Goal: Task Accomplishment & Management: Complete application form

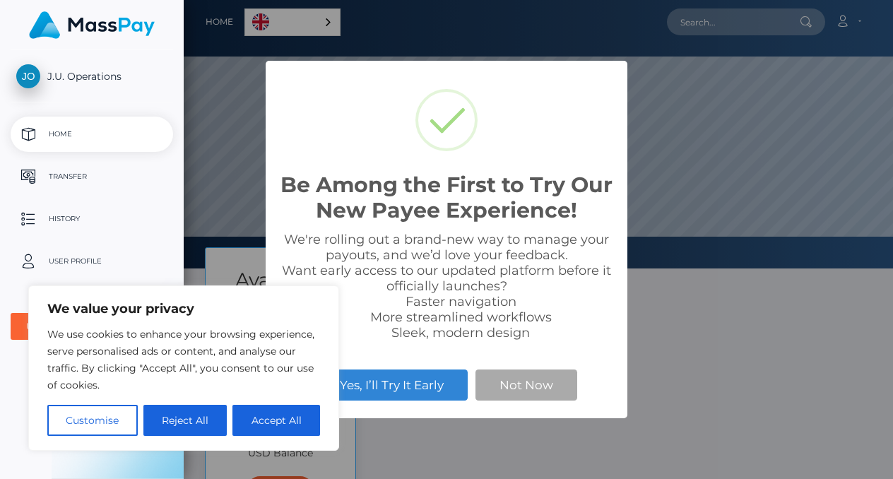
scroll to position [268, 709]
click at [273, 412] on button "Accept All" at bounding box center [276, 420] width 88 height 31
checkbox input "true"
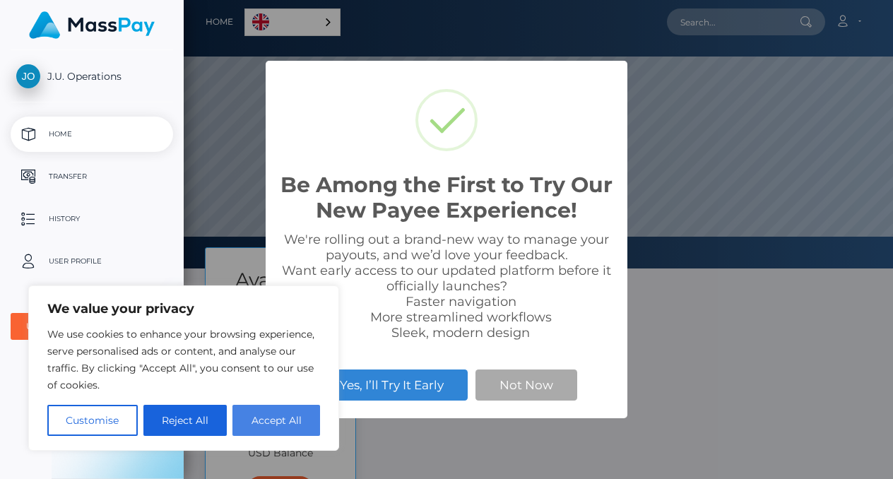
checkbox input "true"
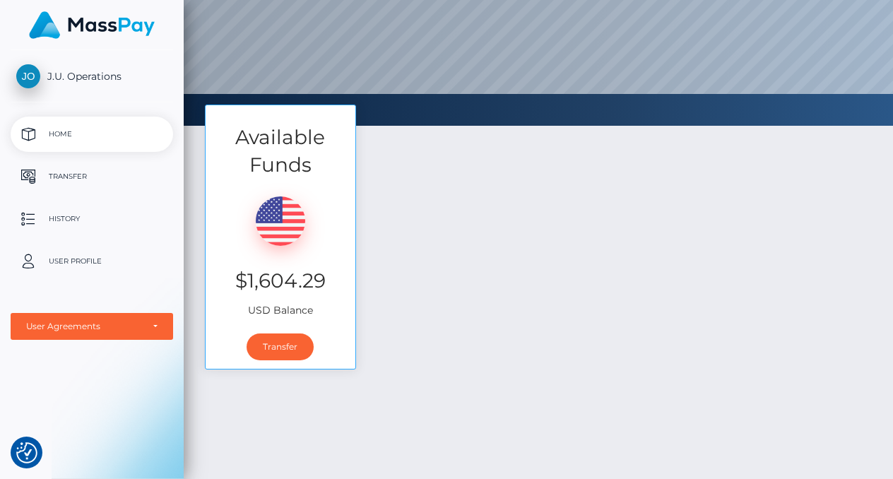
scroll to position [193, 0]
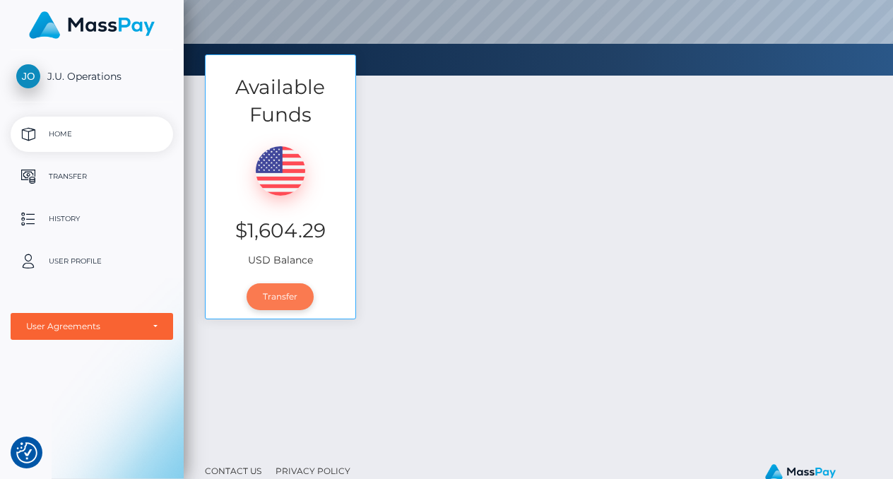
click at [285, 286] on link "Transfer" at bounding box center [279, 296] width 67 height 27
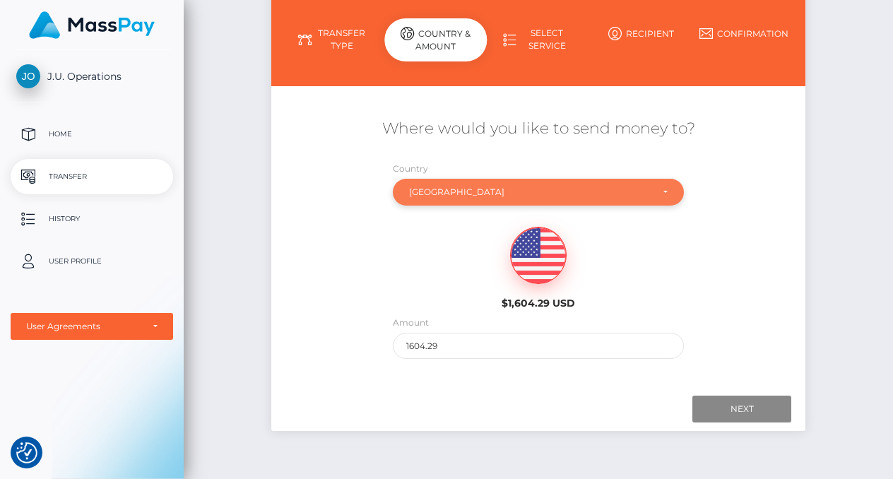
scroll to position [213, 0]
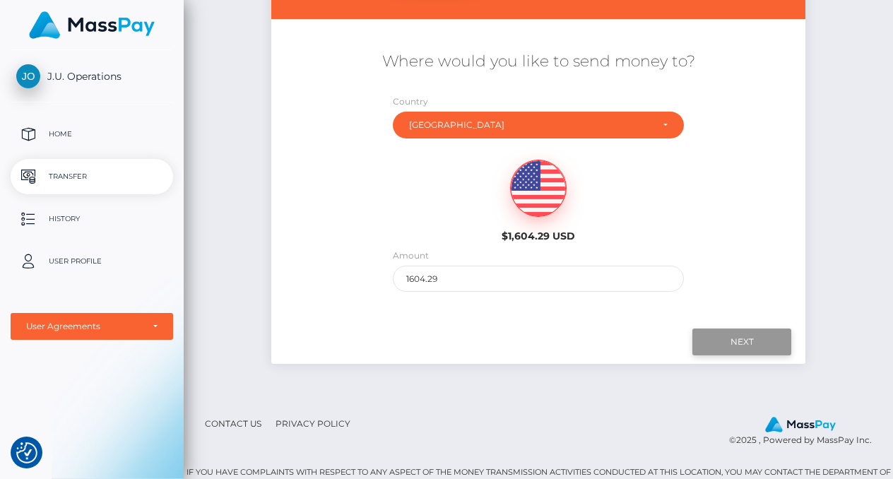
click at [713, 347] on input "Next" at bounding box center [741, 341] width 99 height 27
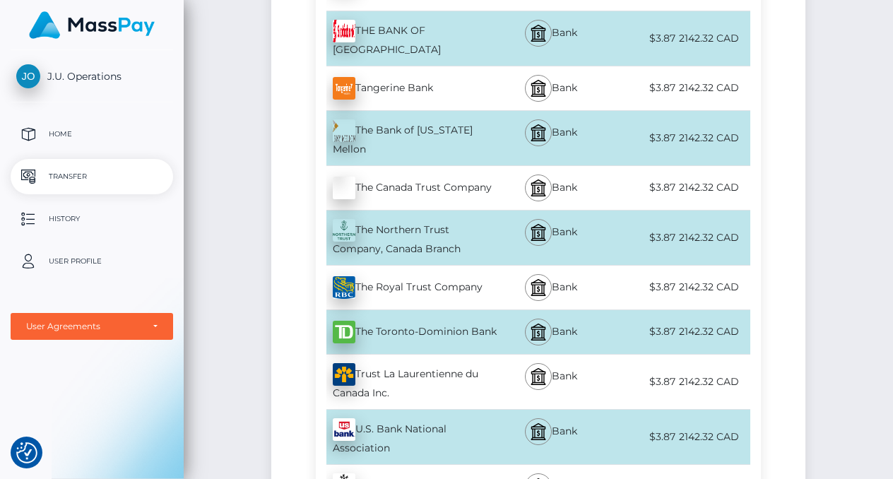
scroll to position [5071, 0]
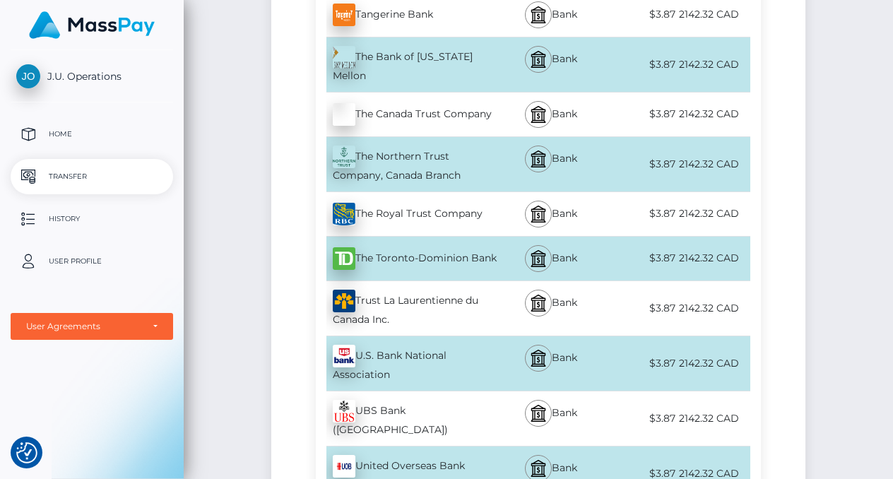
click at [417, 239] on div "The Toronto-Dominion Bank - CAD" at bounding box center [406, 259] width 181 height 40
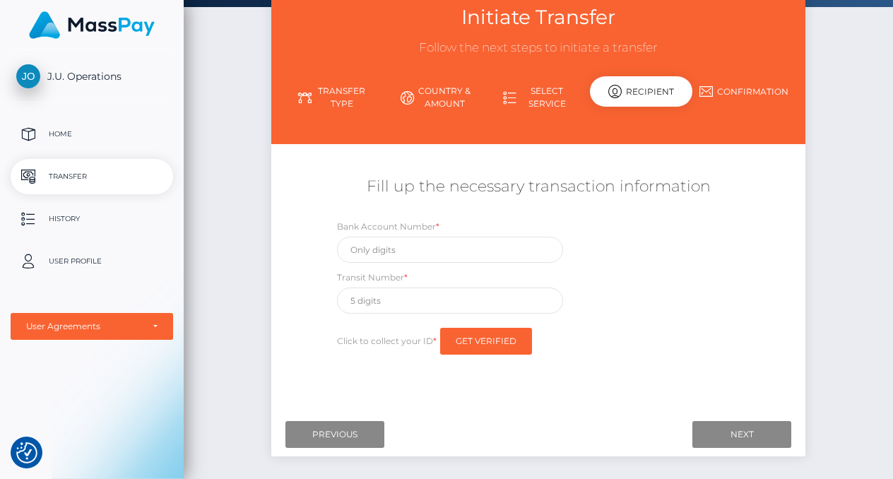
scroll to position [91, 0]
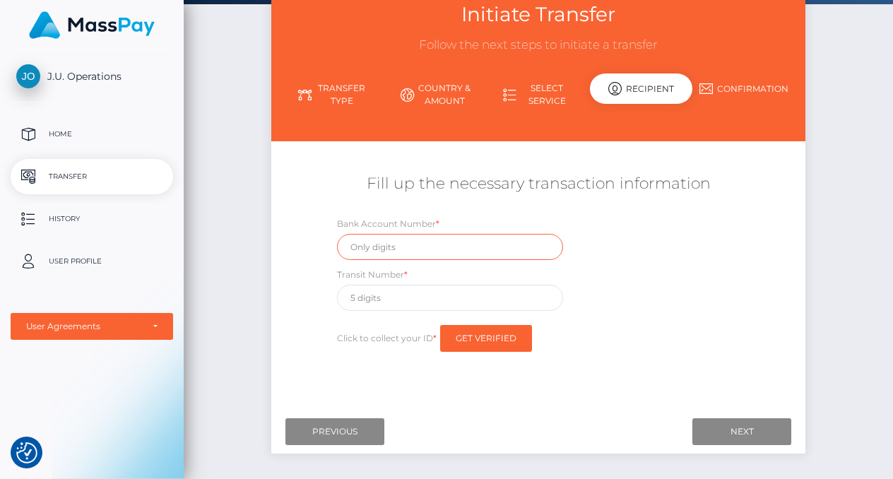
click at [441, 243] on input "text" at bounding box center [450, 247] width 226 height 26
click at [417, 296] on input "text" at bounding box center [450, 298] width 226 height 26
click at [357, 247] on input "0304405" at bounding box center [450, 247] width 226 height 26
type input "304405"
click at [389, 295] on input "text" at bounding box center [450, 298] width 226 height 26
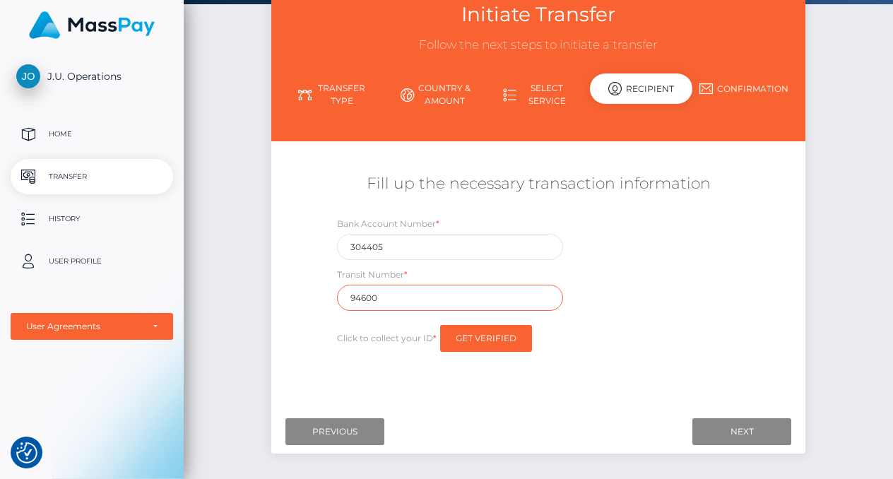
type input "94600"
click at [389, 355] on div "Click to collect your ID * Get Verified" at bounding box center [450, 338] width 226 height 41
click at [741, 428] on input "Next" at bounding box center [741, 431] width 99 height 27
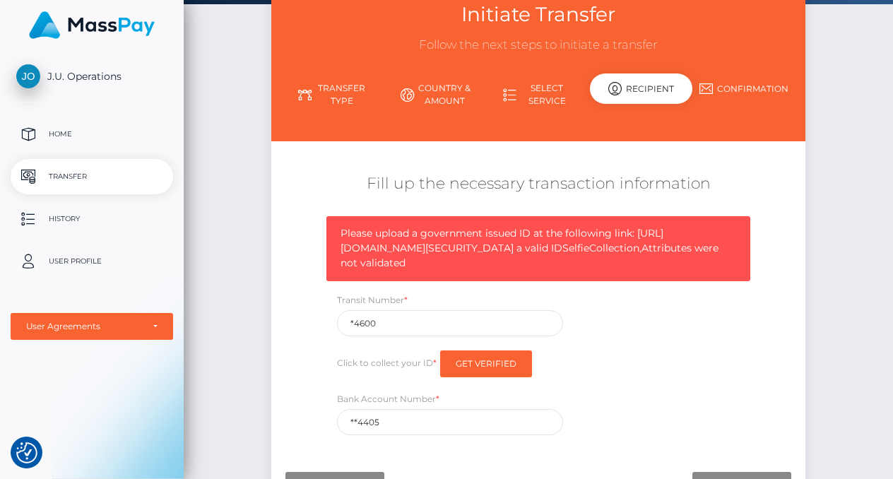
click at [452, 269] on span "Please upload a government issued ID at the following link: https://magic.verif…" at bounding box center [529, 248] width 378 height 42
click at [613, 281] on div "Please upload a government issued ID at the following link: https://magic.verif…" at bounding box center [538, 248] width 424 height 65
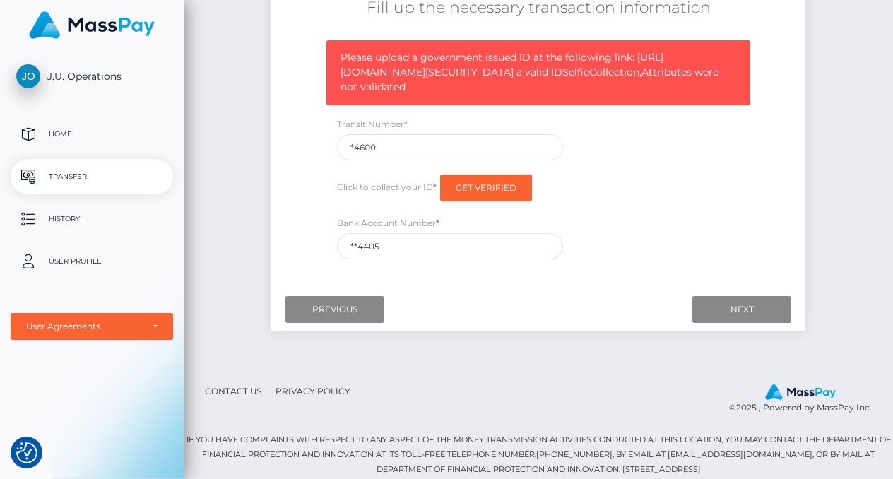
scroll to position [341, 0]
click at [477, 181] on input "Get Verified" at bounding box center [486, 187] width 92 height 27
click at [374, 193] on label "Click to collect your ID *" at bounding box center [387, 187] width 100 height 13
click at [405, 193] on label "Click to collect your ID *" at bounding box center [387, 187] width 100 height 13
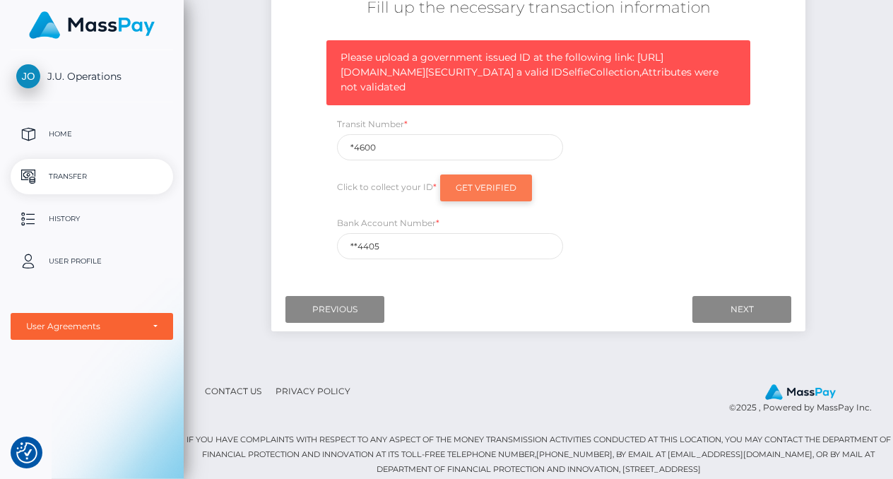
click at [455, 201] on input "Get Verified" at bounding box center [486, 187] width 92 height 27
drag, startPoint x: 585, startPoint y: 157, endPoint x: 336, endPoint y: 68, distance: 264.0
click at [336, 68] on div "Please upload a government issued ID at the following link: https://magic.verif…" at bounding box center [538, 72] width 424 height 65
click at [489, 266] on div "Please upload a government issued ID at the following link: https://magic.verif…" at bounding box center [539, 153] width 446 height 226
click at [475, 201] on input "Get Verified" at bounding box center [486, 187] width 92 height 27
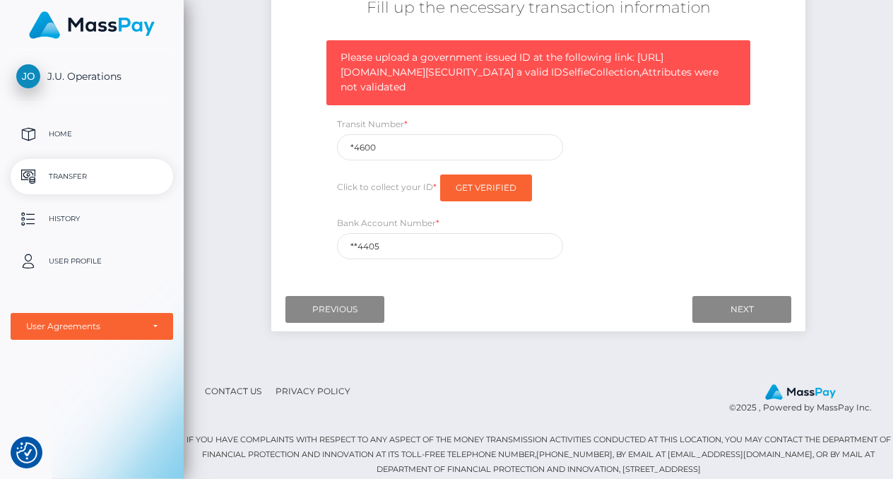
click at [477, 93] on span "Please upload a government issued ID at the following link: https://magic.verif…" at bounding box center [529, 72] width 378 height 42
click at [310, 323] on input "Previous" at bounding box center [334, 309] width 99 height 27
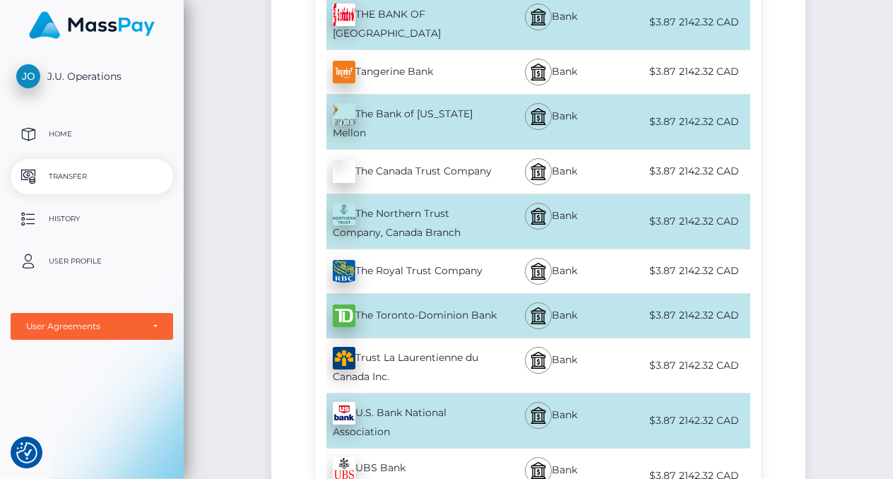
scroll to position [5118, 0]
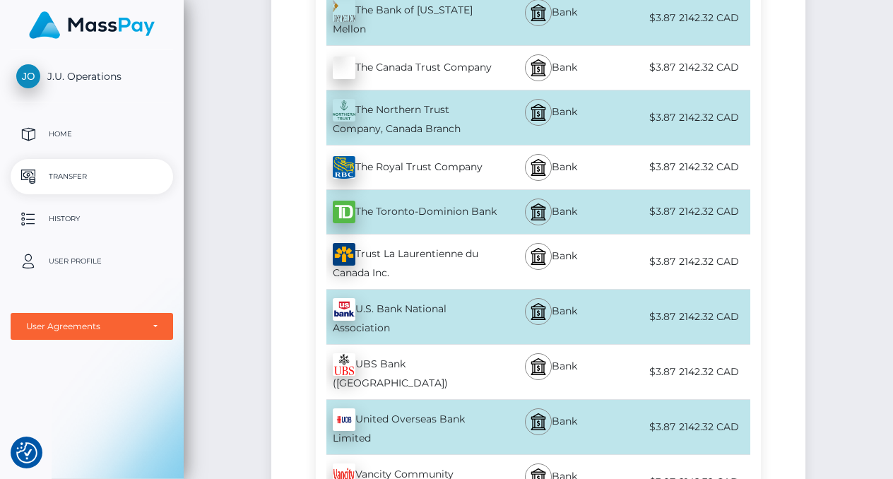
click at [422, 192] on div "The Toronto-Dominion Bank - CAD" at bounding box center [406, 212] width 181 height 40
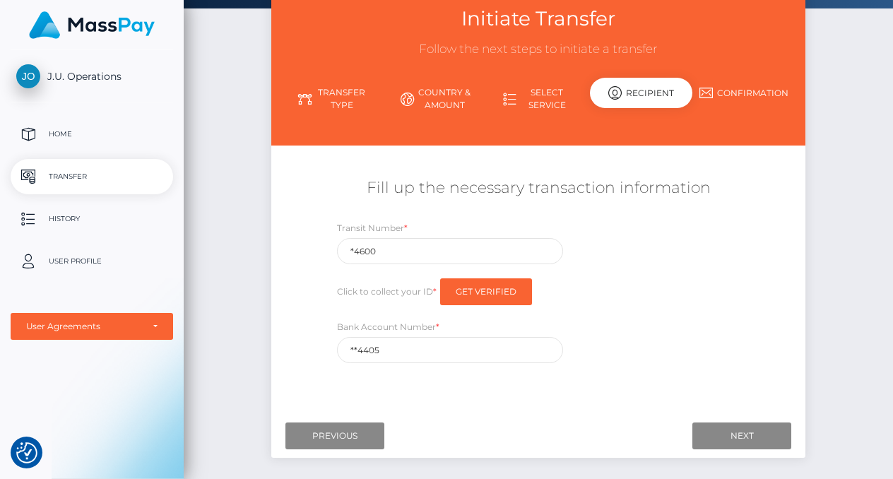
scroll to position [89, 0]
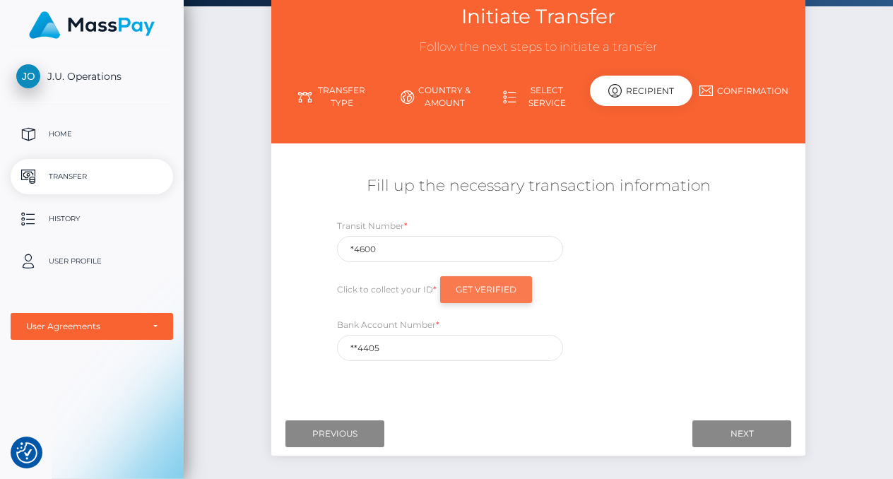
click at [489, 285] on input "Get Verified" at bounding box center [486, 289] width 92 height 27
click at [727, 436] on input "Next" at bounding box center [741, 433] width 99 height 27
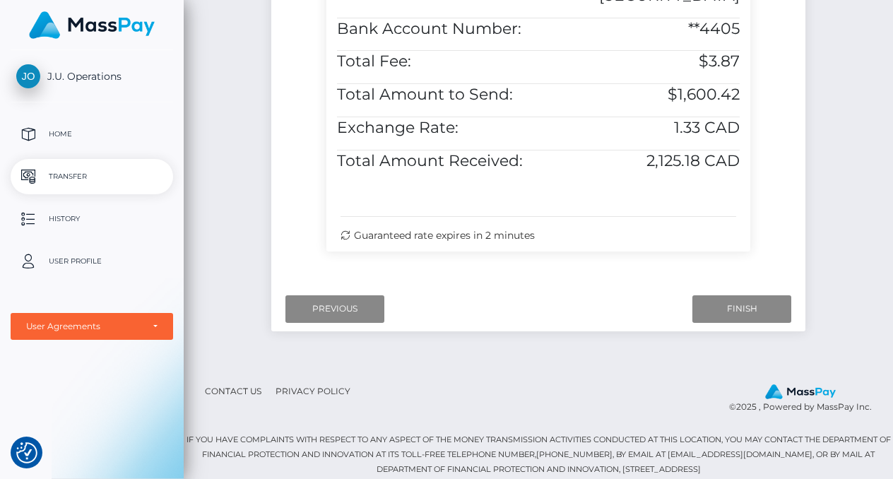
scroll to position [917, 0]
click at [729, 322] on input "Finish" at bounding box center [741, 308] width 99 height 27
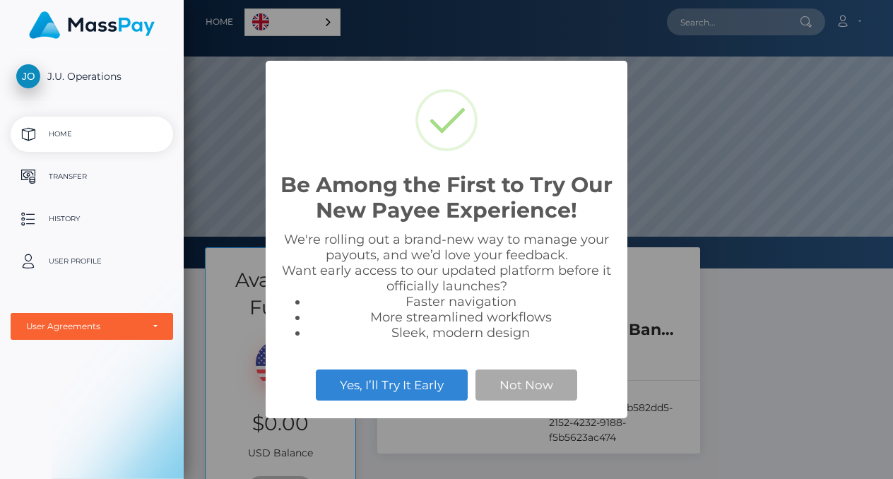
scroll to position [268, 709]
click at [508, 390] on button "Not Now" at bounding box center [526, 384] width 102 height 31
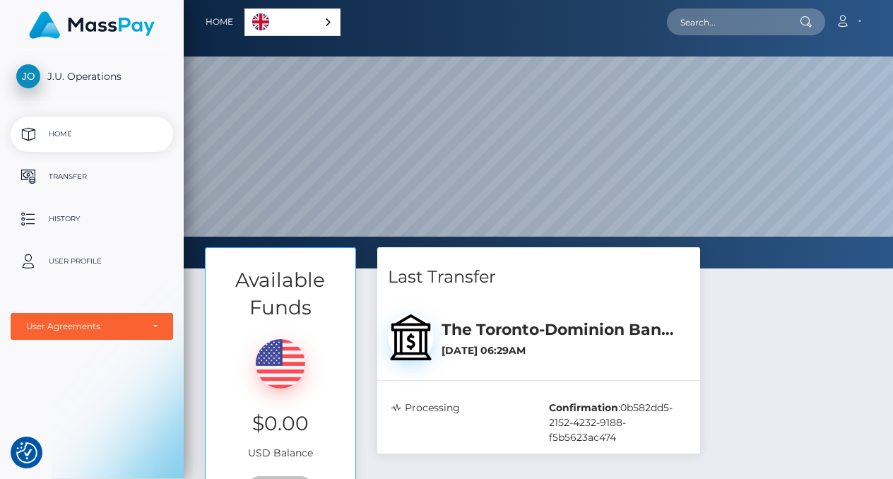
click at [51, 76] on span "J.U. Operations" at bounding box center [92, 76] width 162 height 13
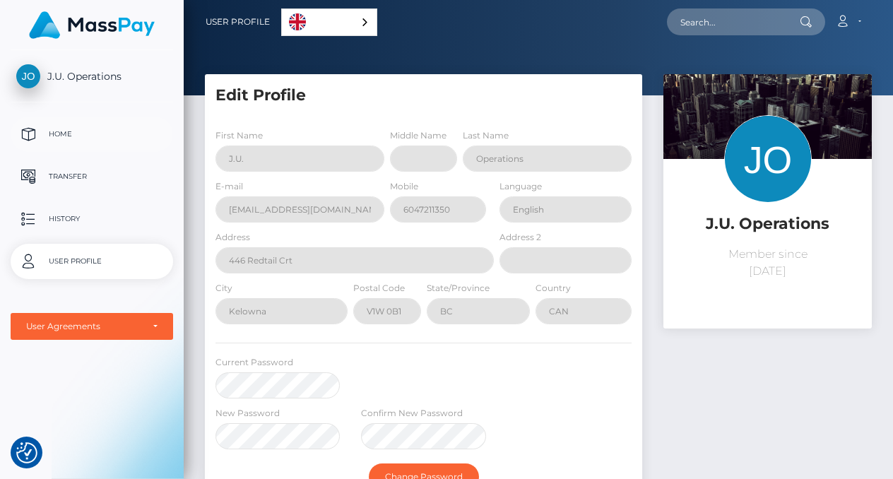
click at [53, 131] on p "Home" at bounding box center [91, 134] width 151 height 21
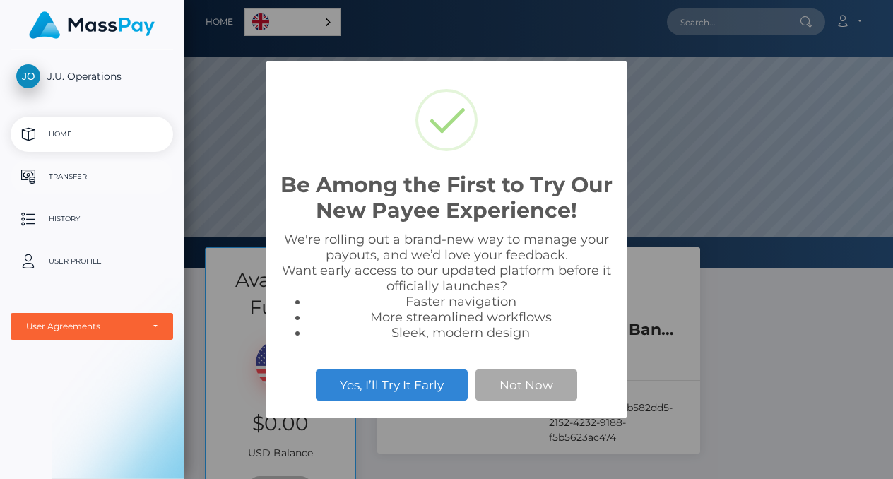
scroll to position [268, 709]
drag, startPoint x: 0, startPoint y: 0, endPoint x: 56, endPoint y: 180, distance: 188.5
click at [56, 180] on p "Transfer" at bounding box center [91, 176] width 151 height 21
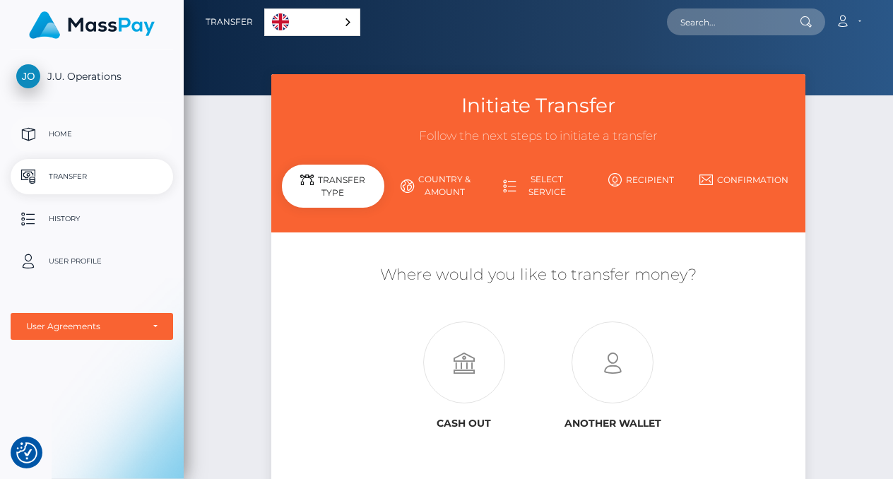
click at [51, 124] on p "Home" at bounding box center [91, 134] width 151 height 21
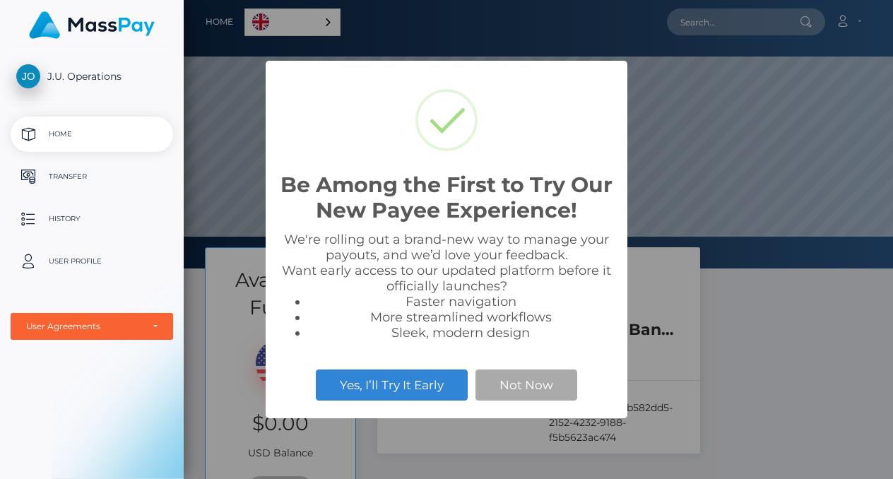
scroll to position [268, 709]
click at [513, 395] on button "Not Now" at bounding box center [526, 384] width 102 height 31
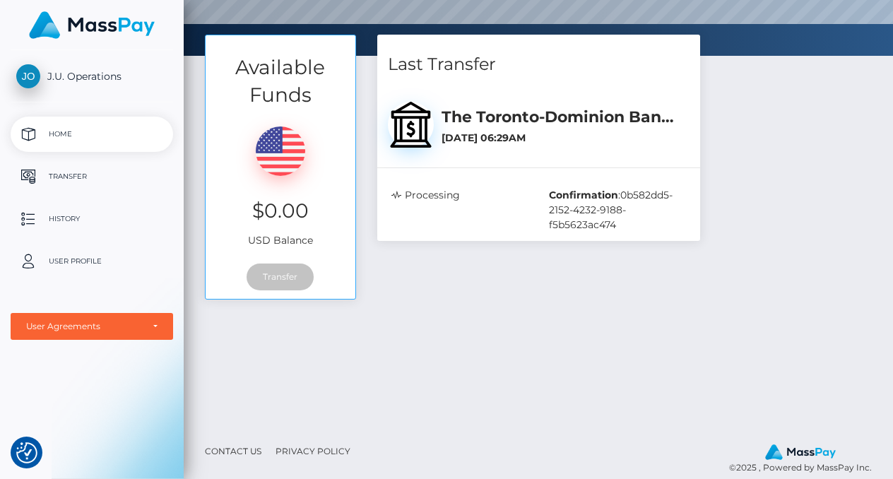
scroll to position [0, 0]
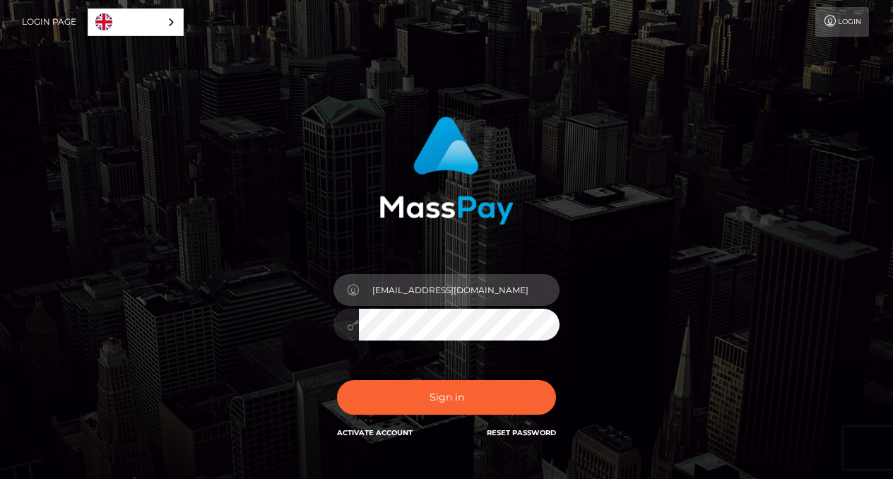
drag, startPoint x: 517, startPoint y: 293, endPoint x: 297, endPoint y: 282, distance: 220.6
click at [299, 285] on div "In order to protect your account, we're utilizing the help of a captcha service…" at bounding box center [446, 278] width 371 height 345
type input "talkloser8@gmail.com"
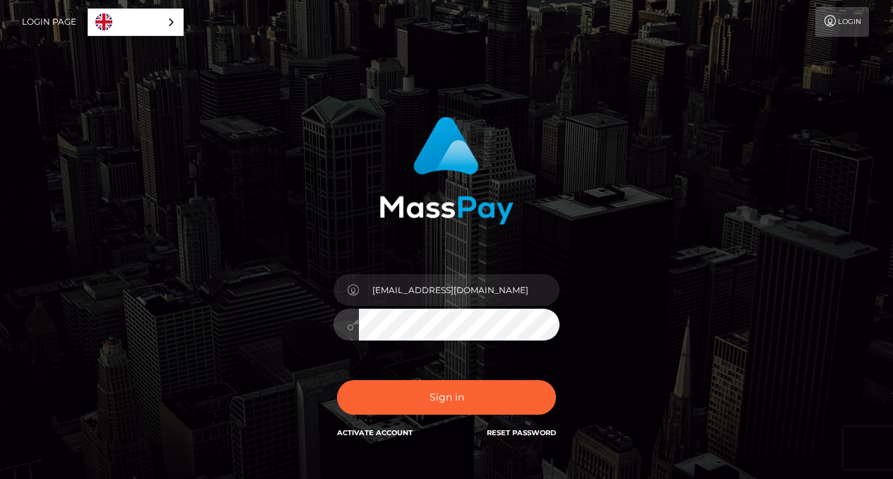
click at [337, 380] on button "Sign in" at bounding box center [446, 397] width 219 height 35
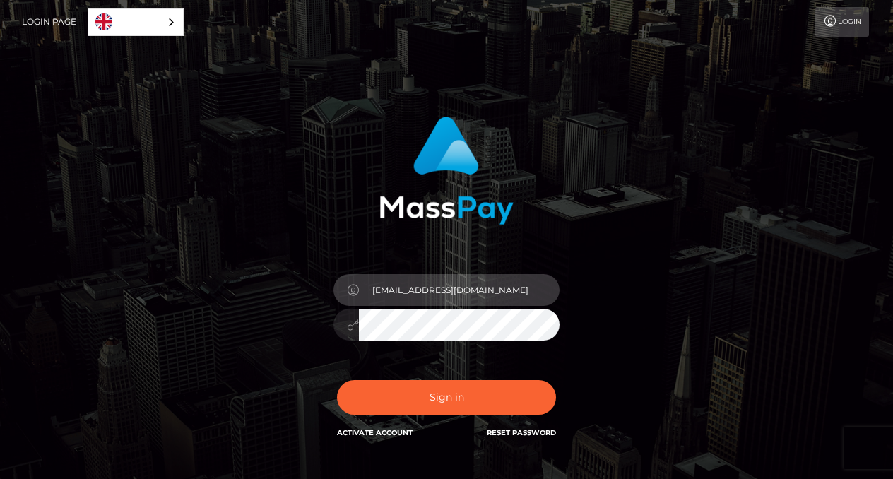
drag, startPoint x: 491, startPoint y: 291, endPoint x: 295, endPoint y: 261, distance: 198.6
click at [295, 261] on div "In order to protect your account, we're utilizing the help of a captcha service…" at bounding box center [446, 278] width 371 height 345
type input "lizonline309@gmail.com"
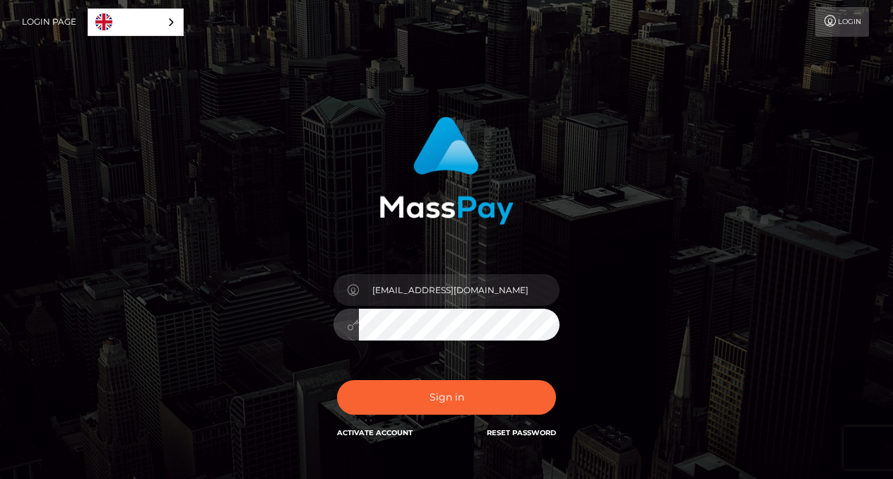
click at [334, 309] on div at bounding box center [446, 323] width 226 height 28
click at [337, 380] on button "Sign in" at bounding box center [446, 397] width 219 height 35
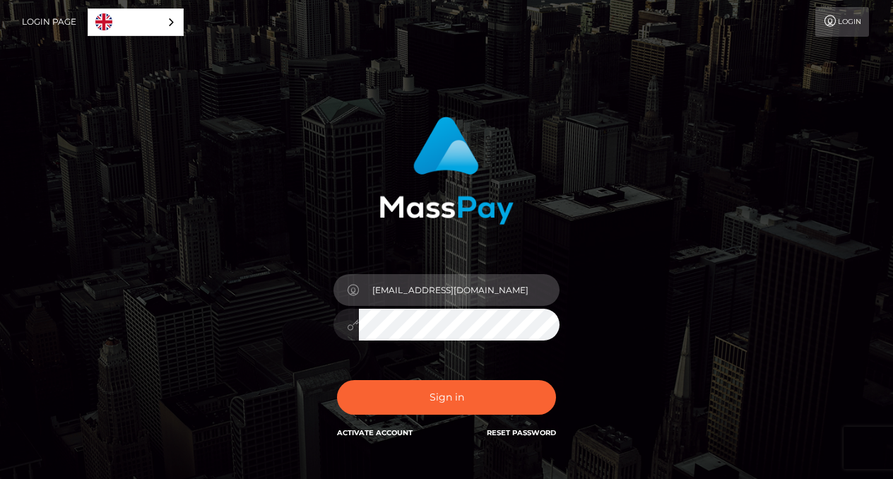
drag, startPoint x: 486, startPoint y: 288, endPoint x: 198, endPoint y: 280, distance: 287.5
click at [198, 281] on div "In order to protect your account, we're utilizing the help of a captcha service…" at bounding box center [446, 285] width 805 height 359
type input "[EMAIL_ADDRESS][DOMAIN_NAME]"
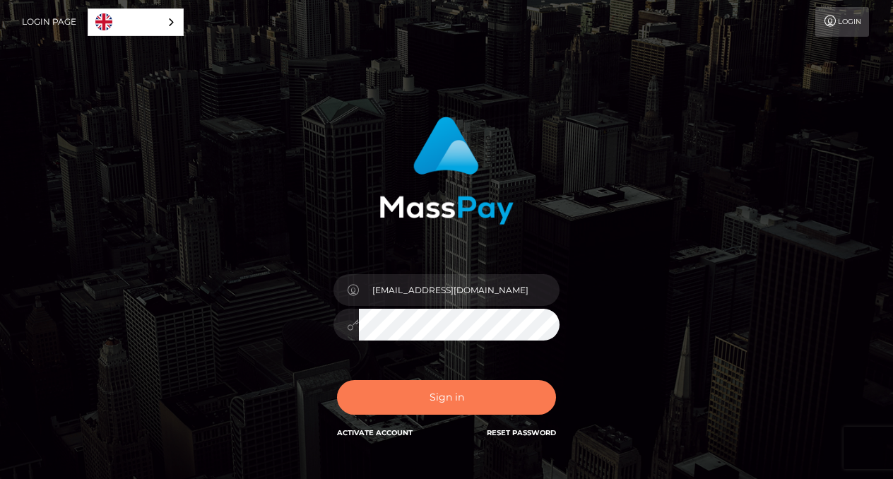
click at [390, 406] on button "Sign in" at bounding box center [446, 397] width 219 height 35
